Goal: Task Accomplishment & Management: Complete application form

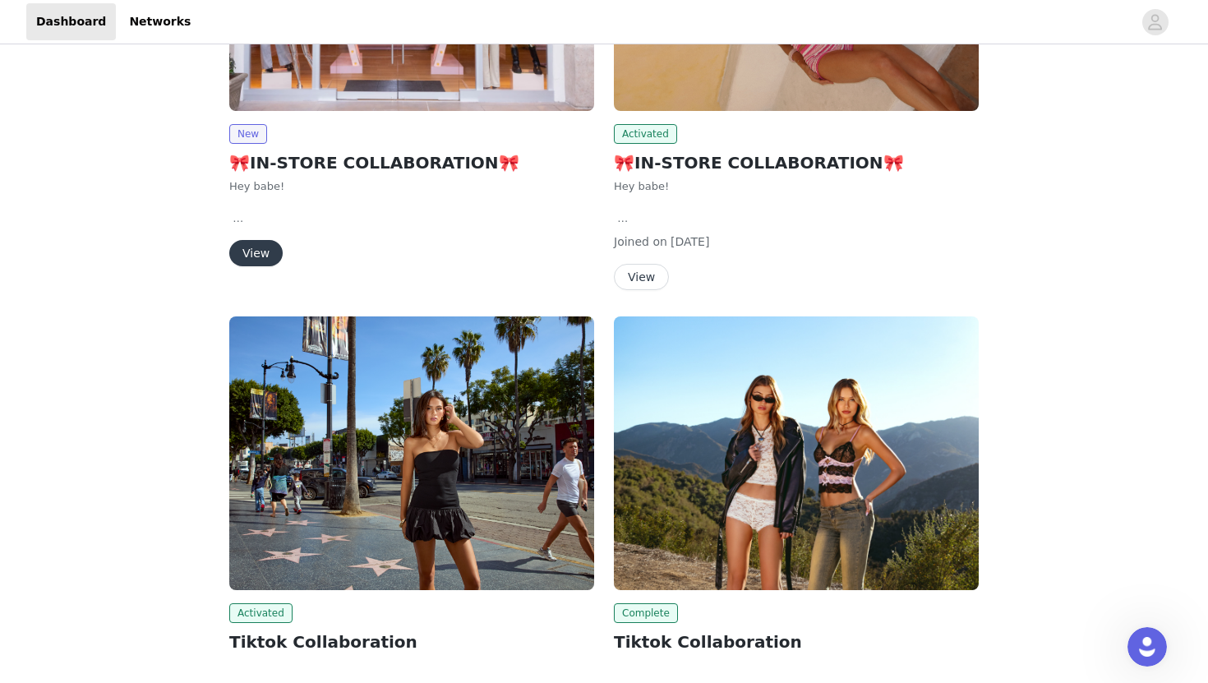
scroll to position [426, 0]
click at [255, 244] on button "View" at bounding box center [255, 252] width 53 height 26
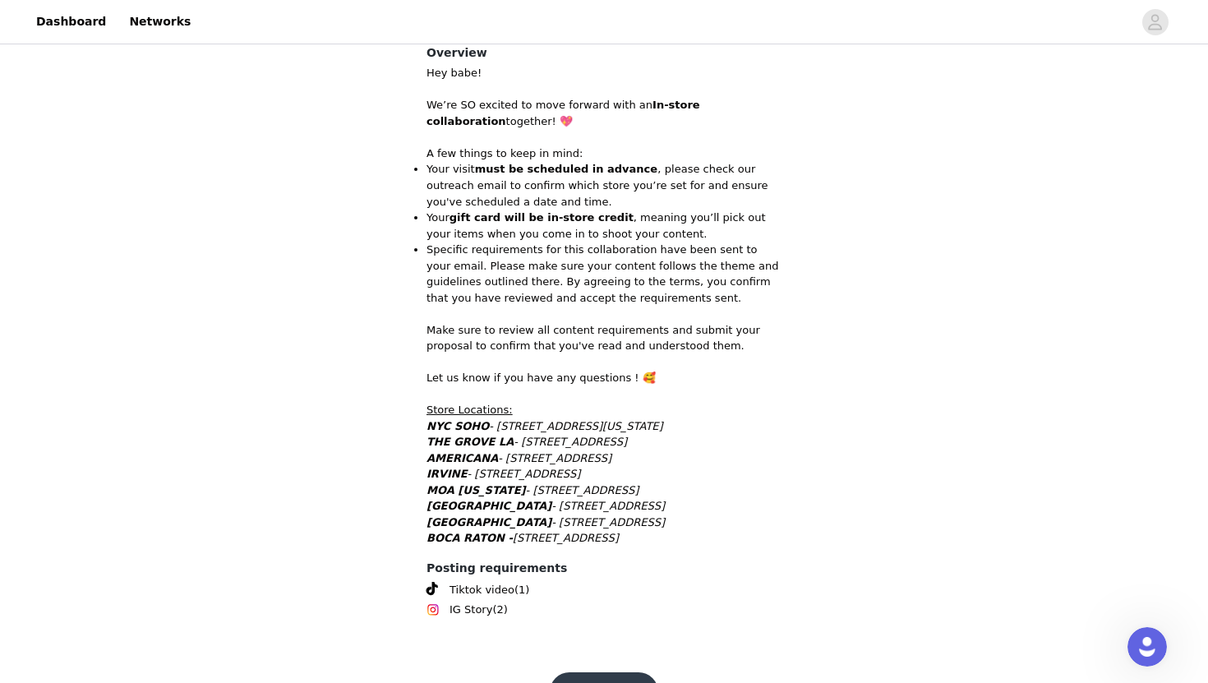
scroll to position [402, 0]
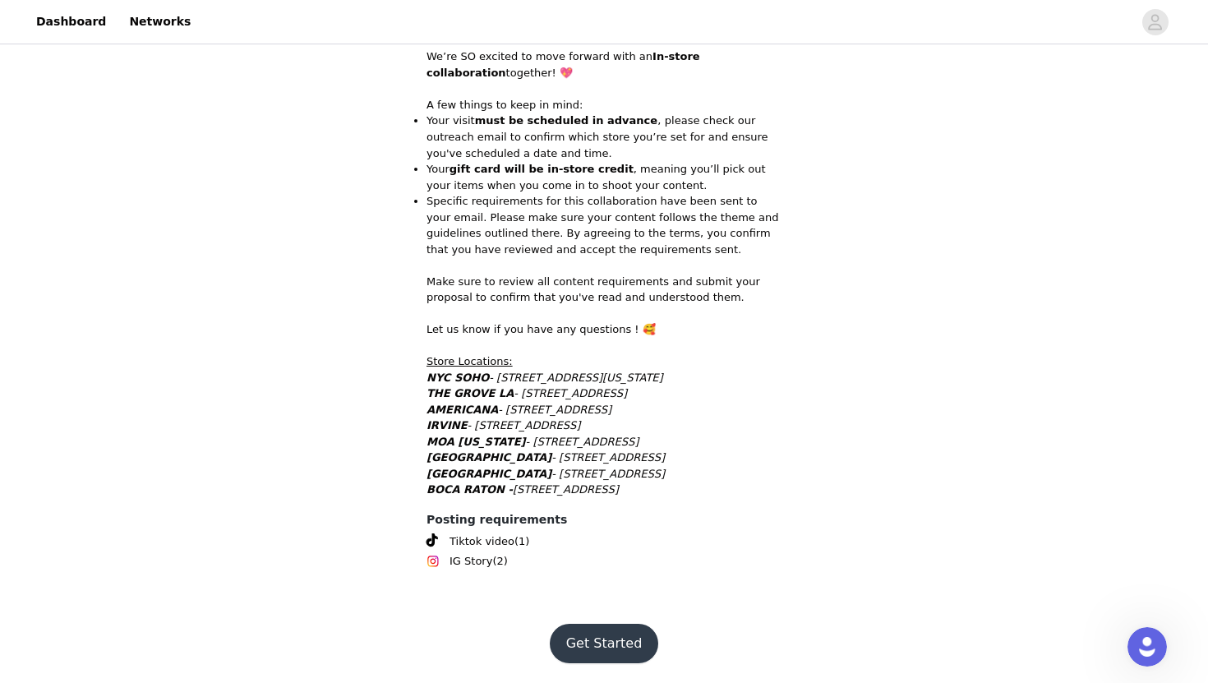
click at [574, 635] on button "Get Started" at bounding box center [604, 643] width 109 height 39
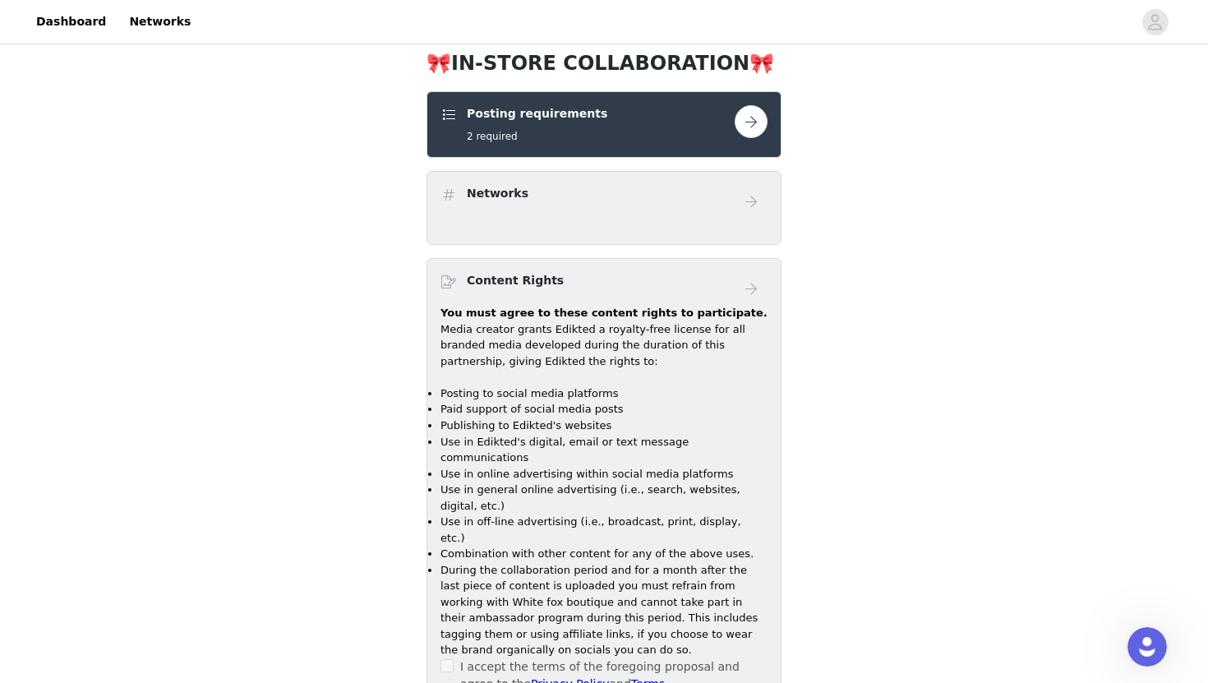
scroll to position [239, 0]
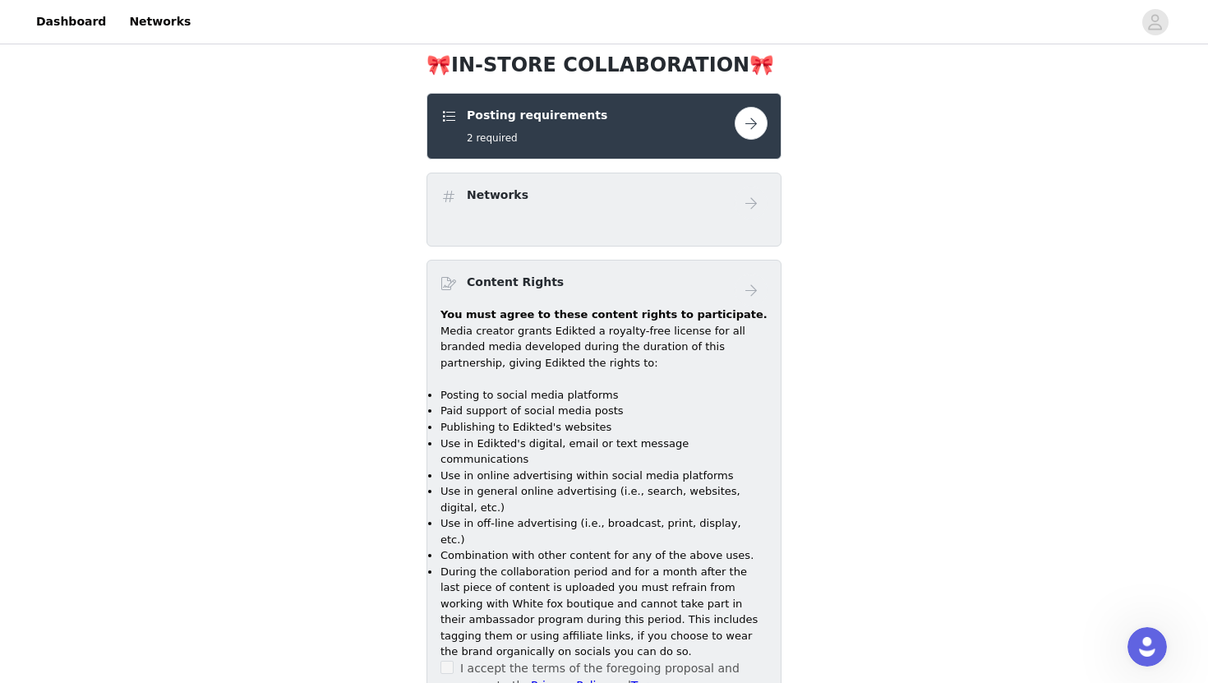
click at [616, 222] on div "Networks" at bounding box center [603, 210] width 355 height 74
click at [752, 113] on button "button" at bounding box center [750, 123] width 33 height 33
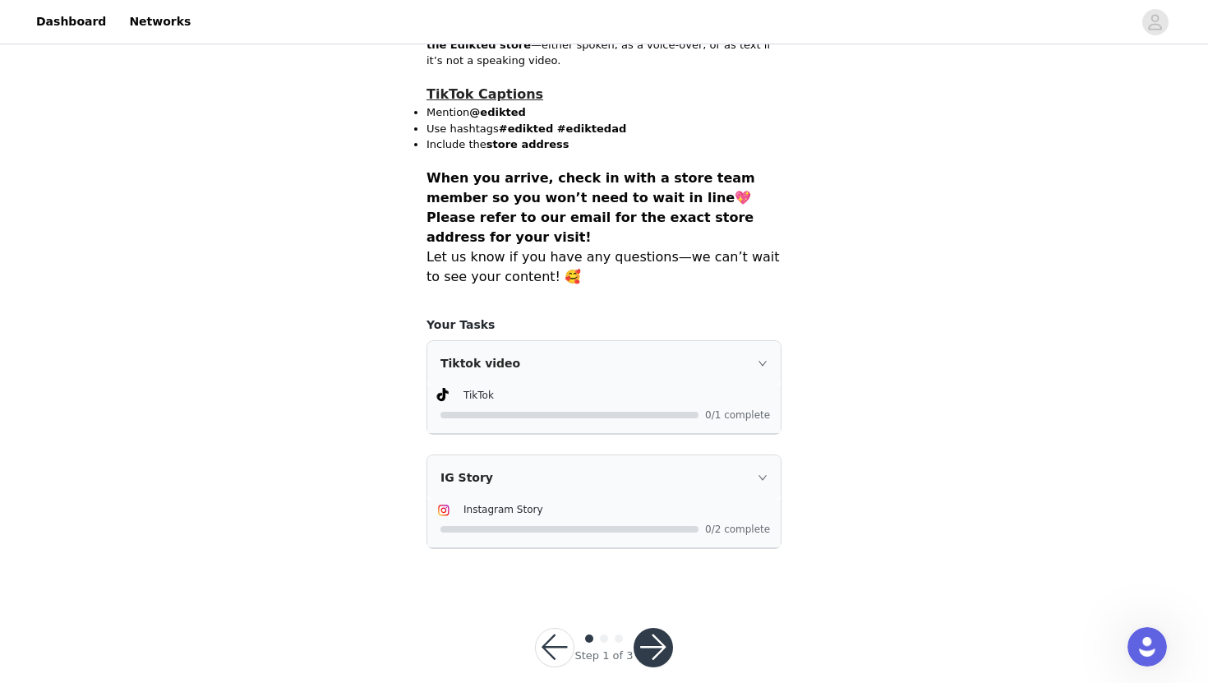
scroll to position [1215, 0]
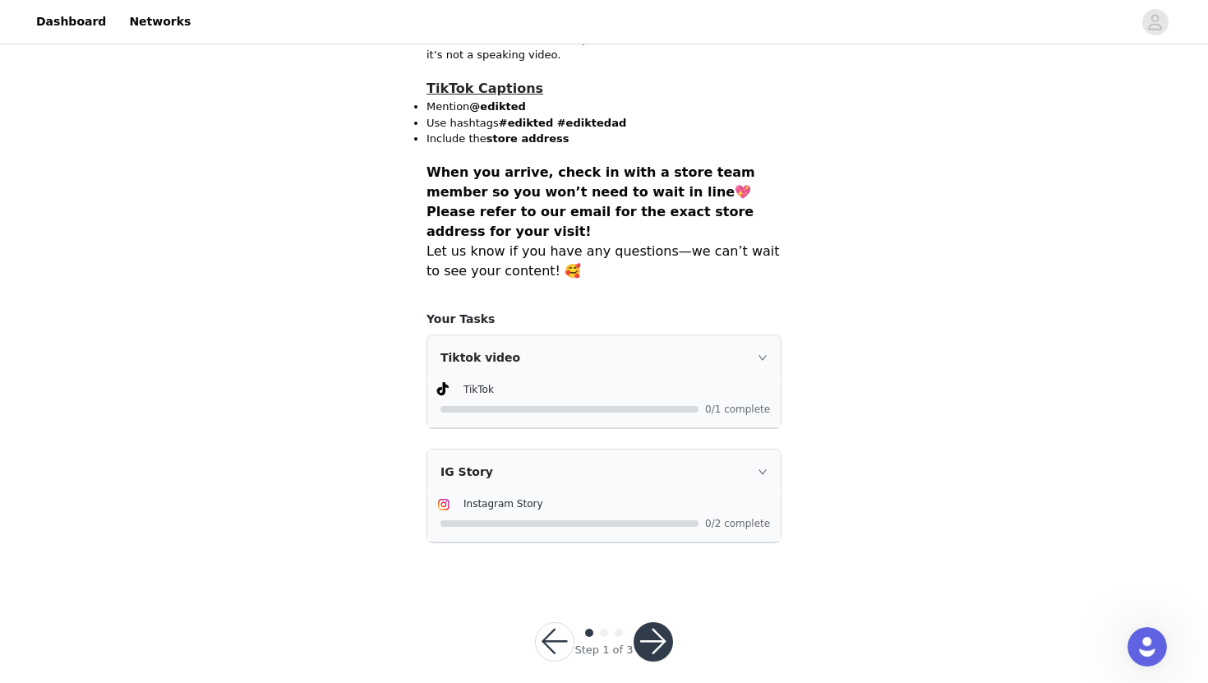
click at [653, 622] on button "button" at bounding box center [652, 641] width 39 height 39
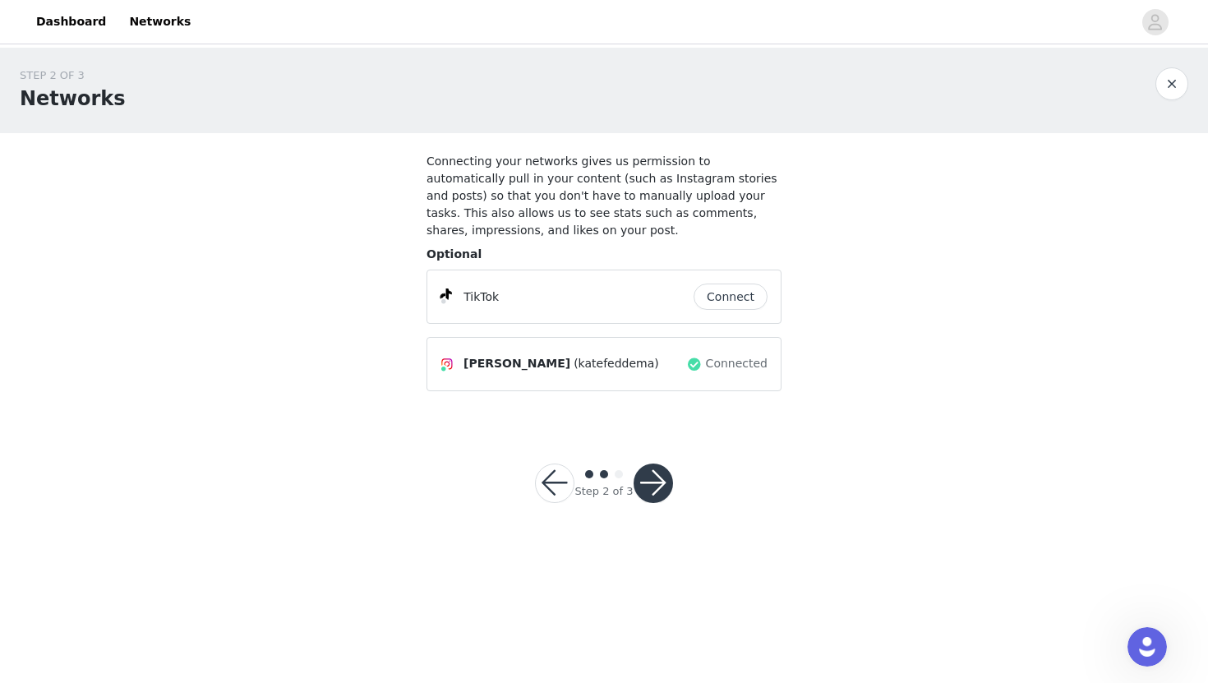
click at [655, 492] on button "button" at bounding box center [652, 482] width 39 height 39
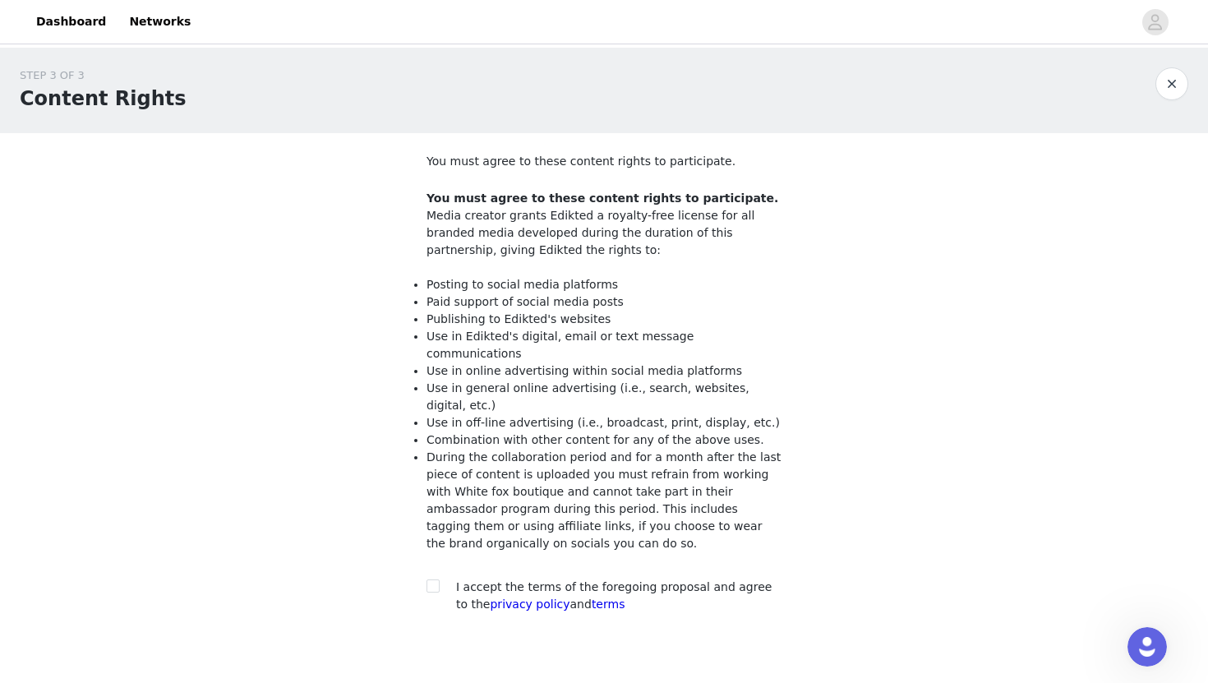
scroll to position [76, 0]
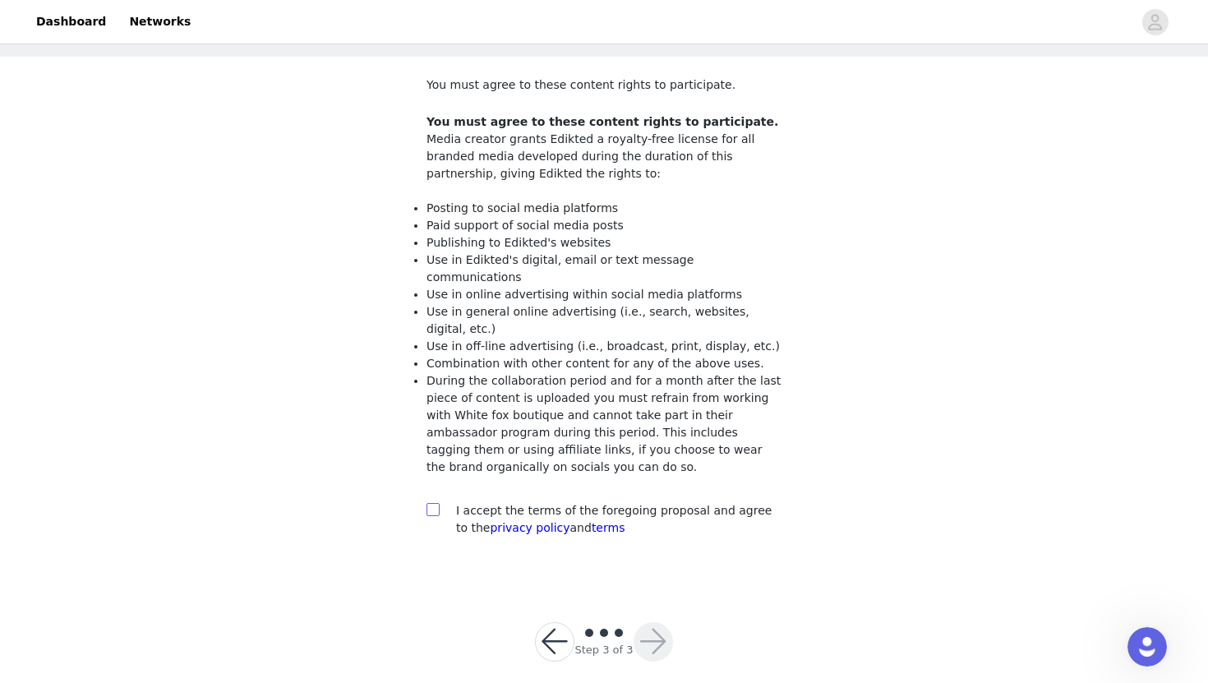
click at [430, 503] on input "checkbox" at bounding box center [432, 509] width 12 height 12
checkbox input "true"
click at [651, 622] on button "button" at bounding box center [652, 641] width 39 height 39
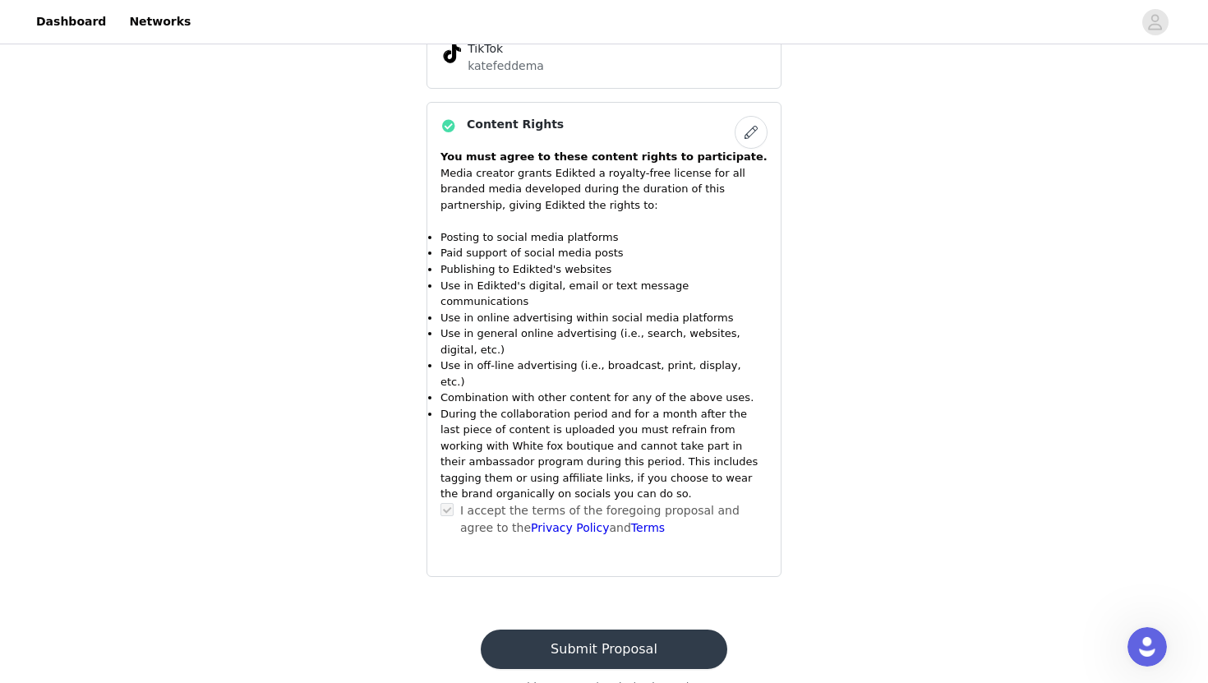
click at [653, 629] on button "Submit Proposal" at bounding box center [604, 648] width 246 height 39
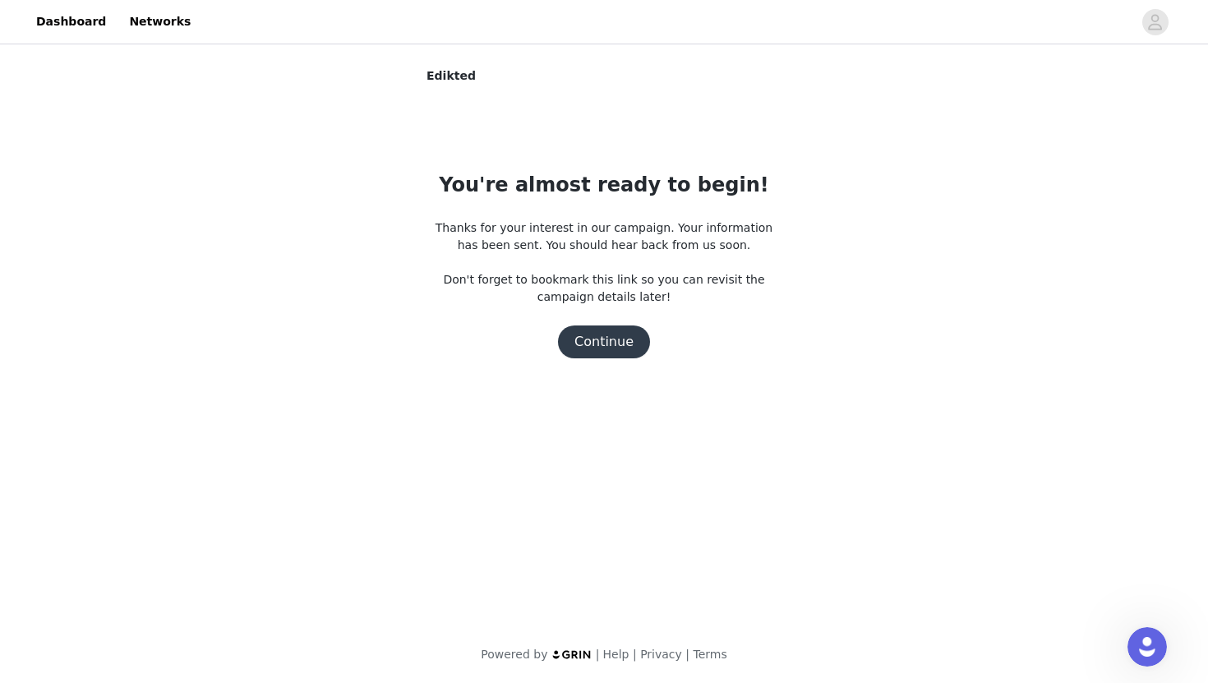
click at [609, 340] on button "Continue" at bounding box center [604, 341] width 92 height 33
